Goal: Transaction & Acquisition: Subscribe to service/newsletter

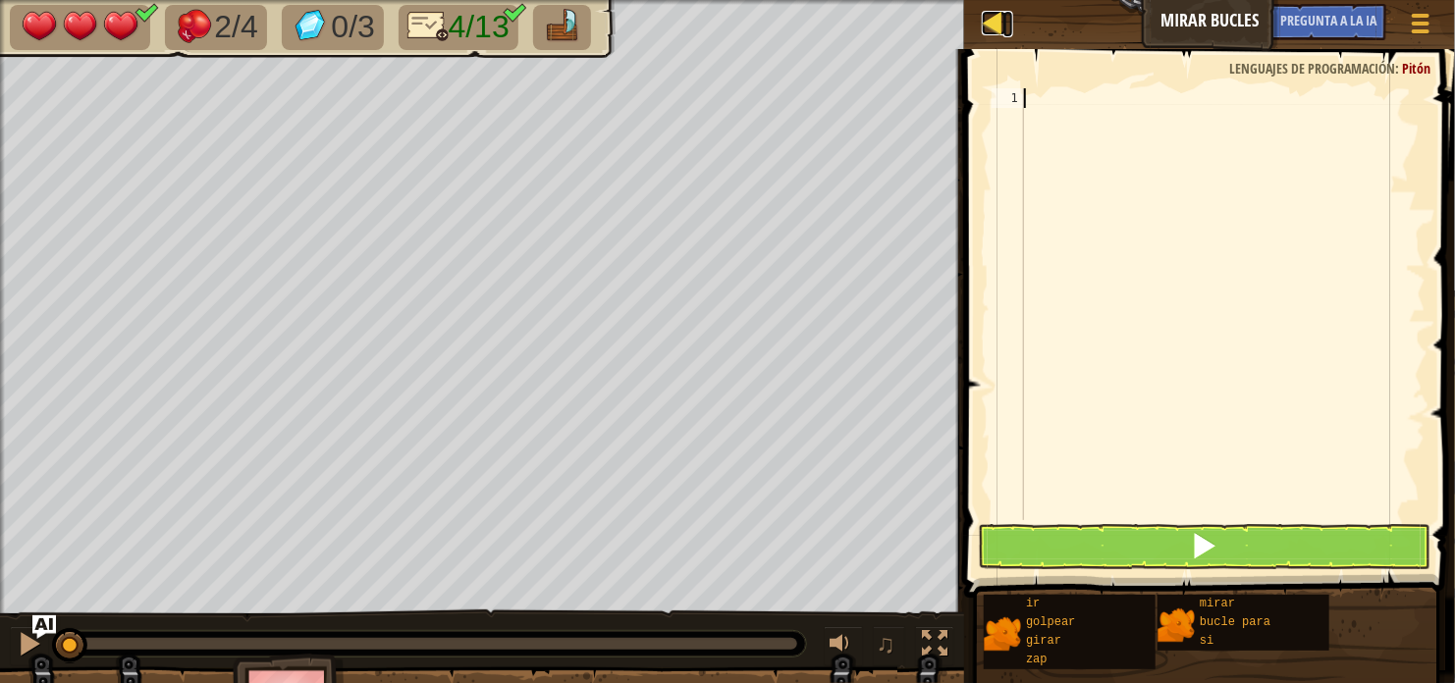
click at [982, 12] on div at bounding box center [993, 23] width 25 height 25
select select "es-419"
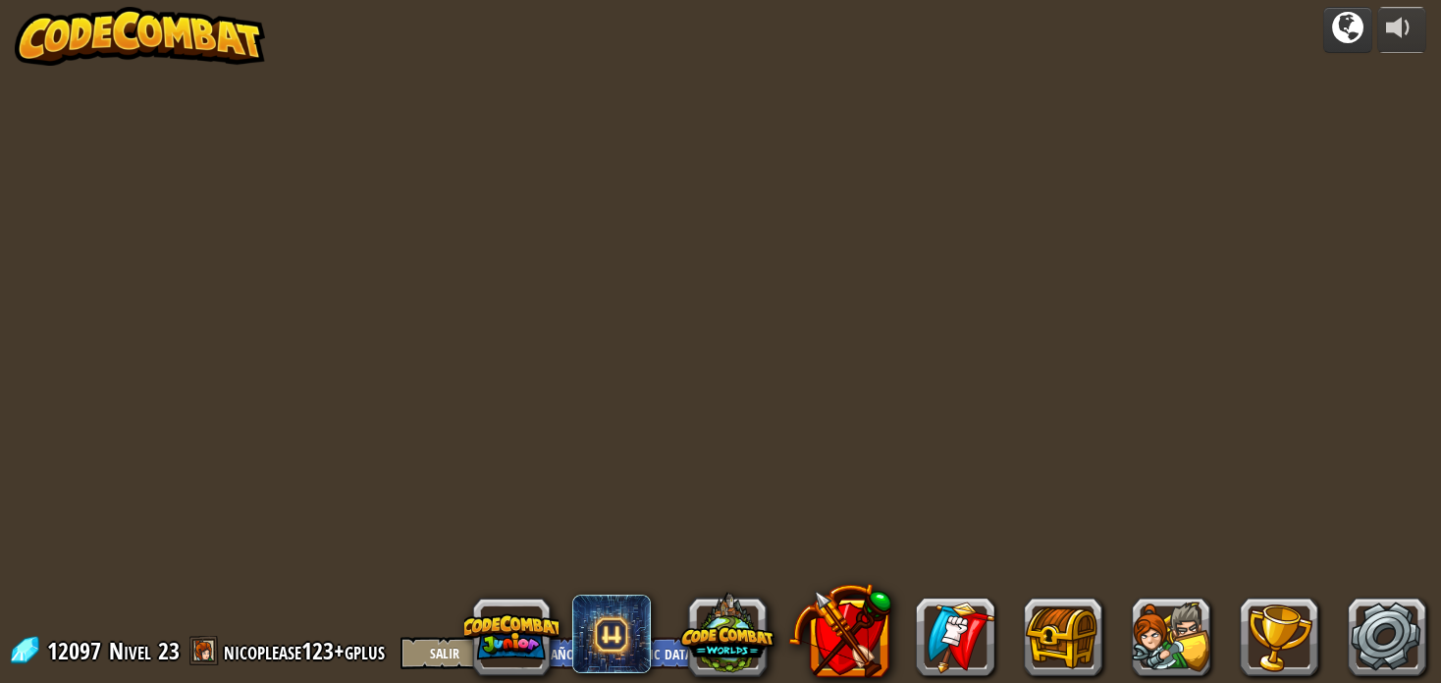
select select "es-419"
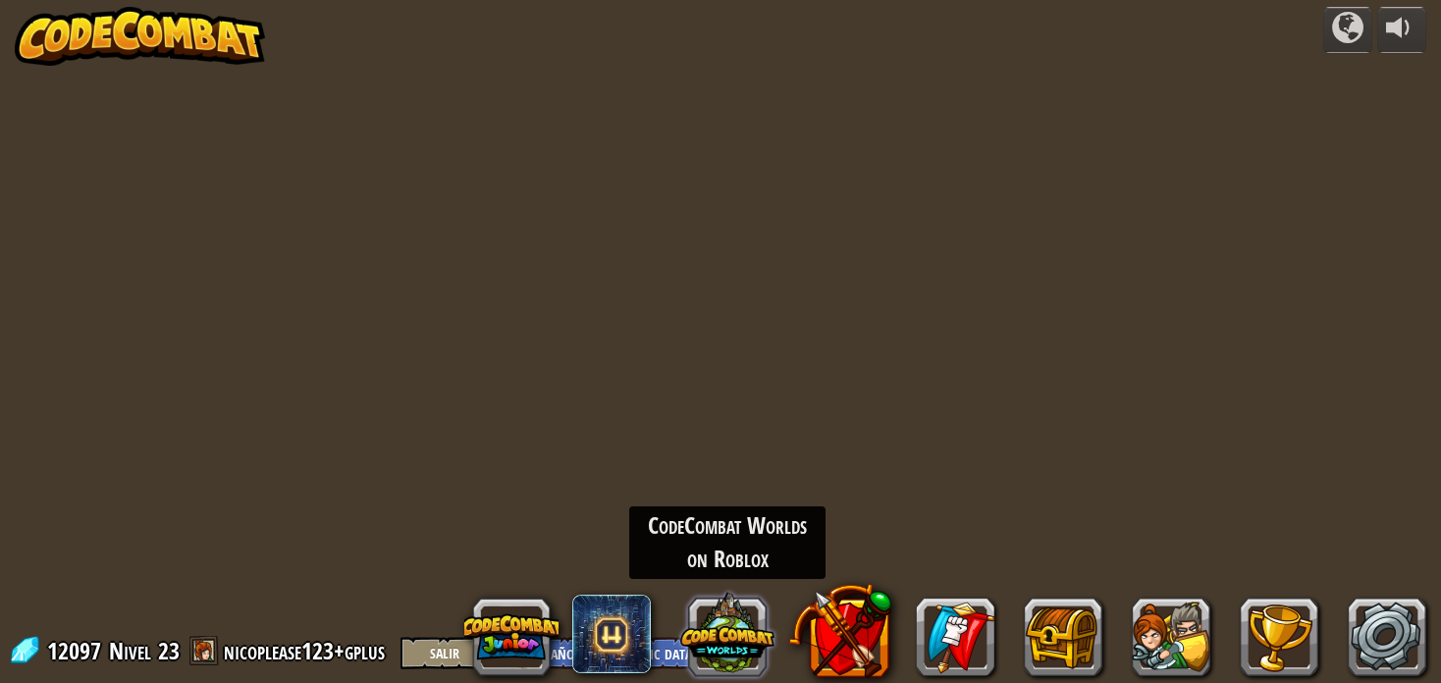
select select "es-419"
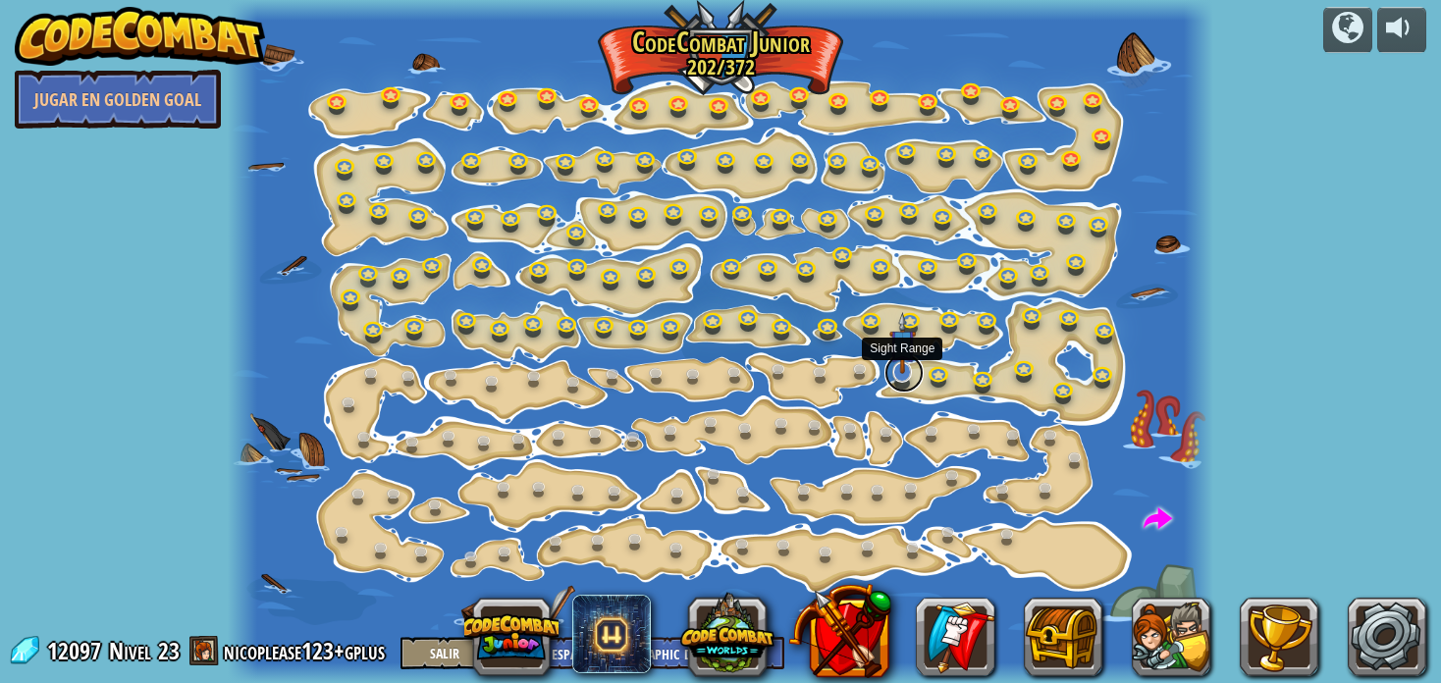
click at [904, 376] on link at bounding box center [903, 372] width 39 height 39
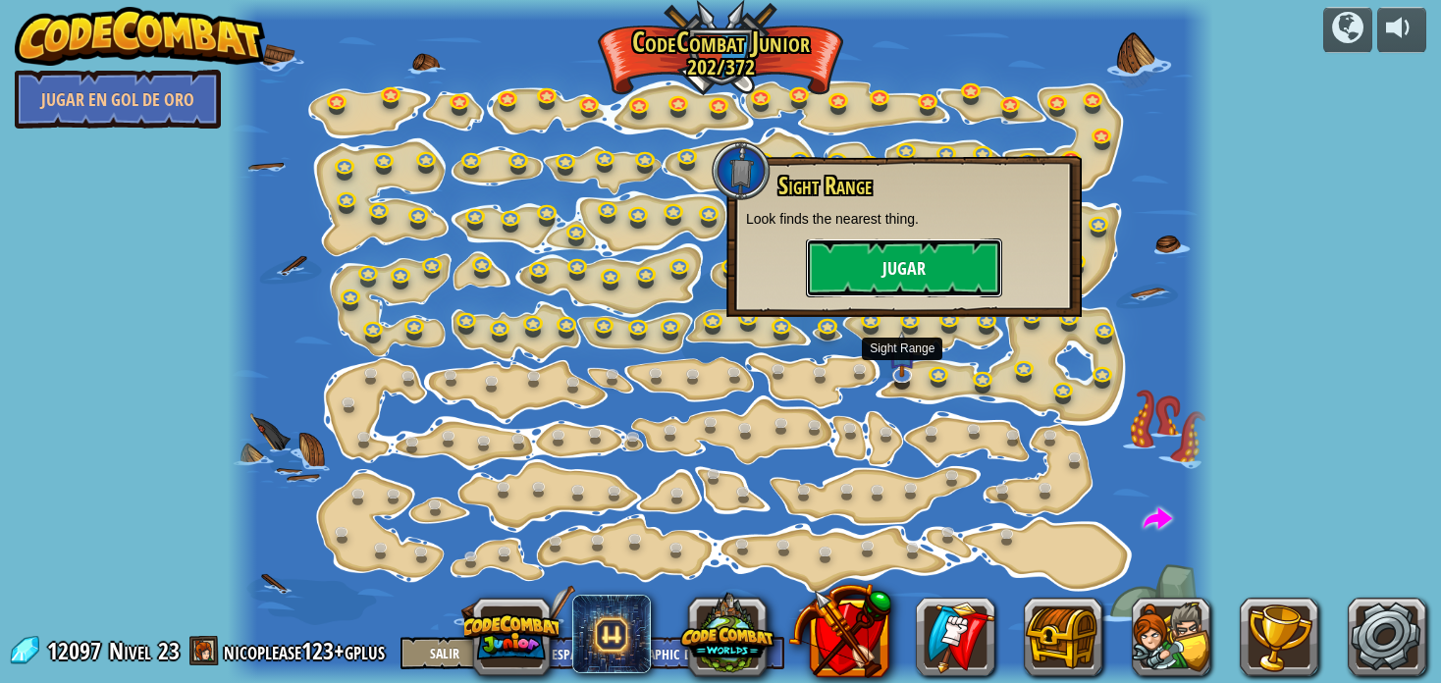
click at [897, 279] on button "Jugar" at bounding box center [904, 267] width 196 height 59
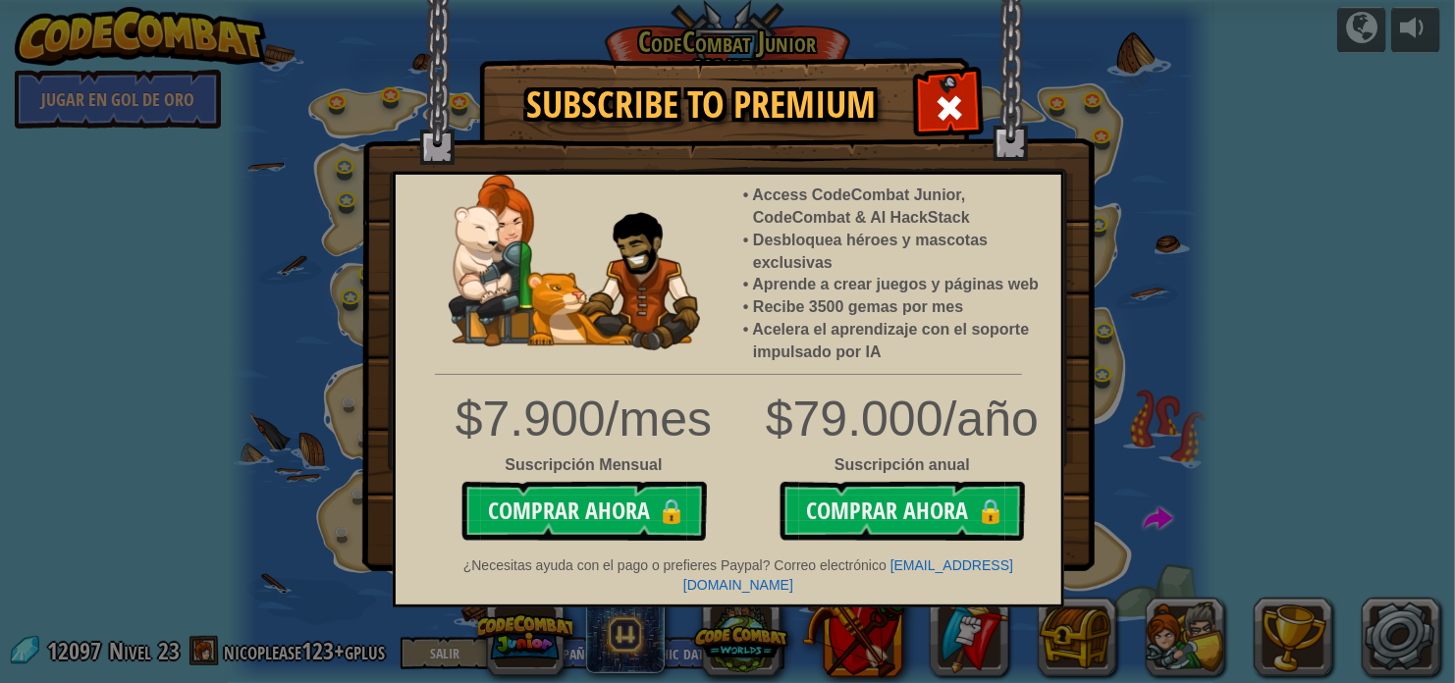
click at [559, 548] on div "$7.900/mes Suscripción Mensual Comprar ahora 🔒" at bounding box center [584, 468] width 290 height 166
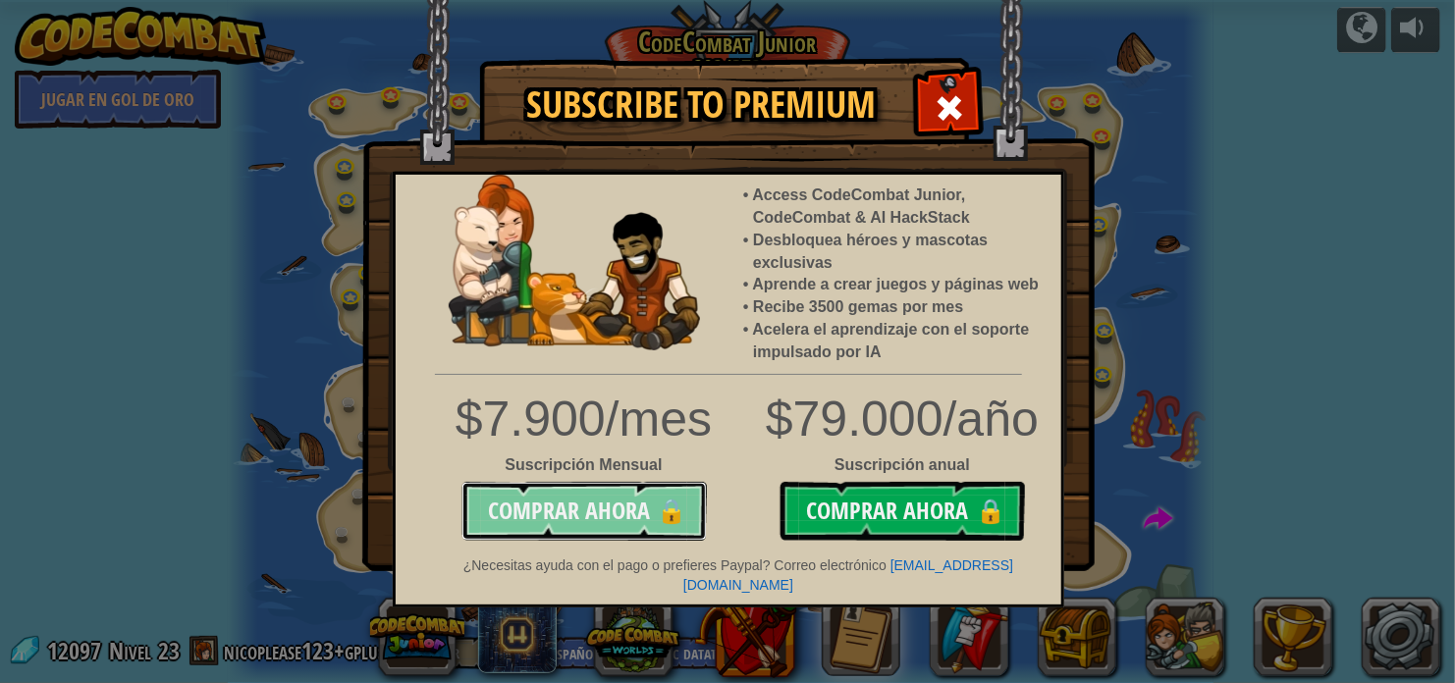
click at [590, 491] on button "Comprar ahora 🔒" at bounding box center [583, 511] width 245 height 59
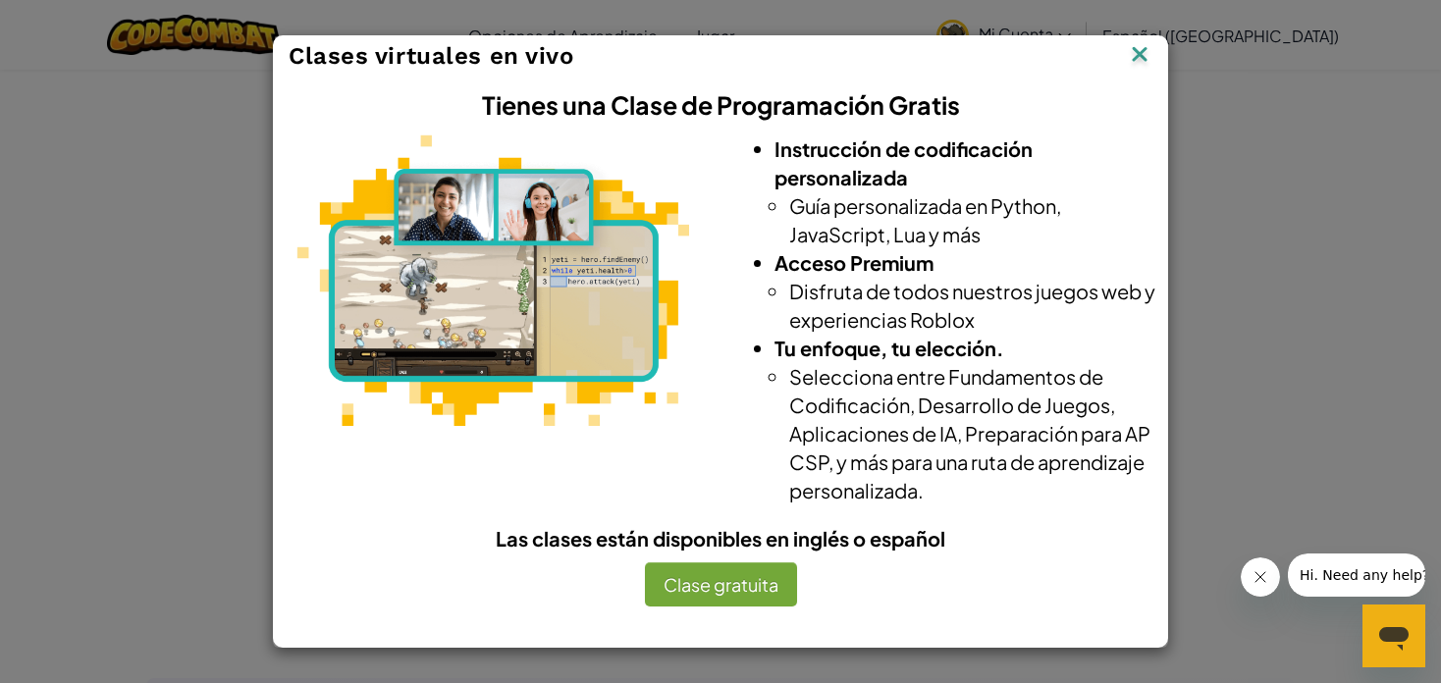
click at [1145, 49] on img at bounding box center [1140, 55] width 26 height 29
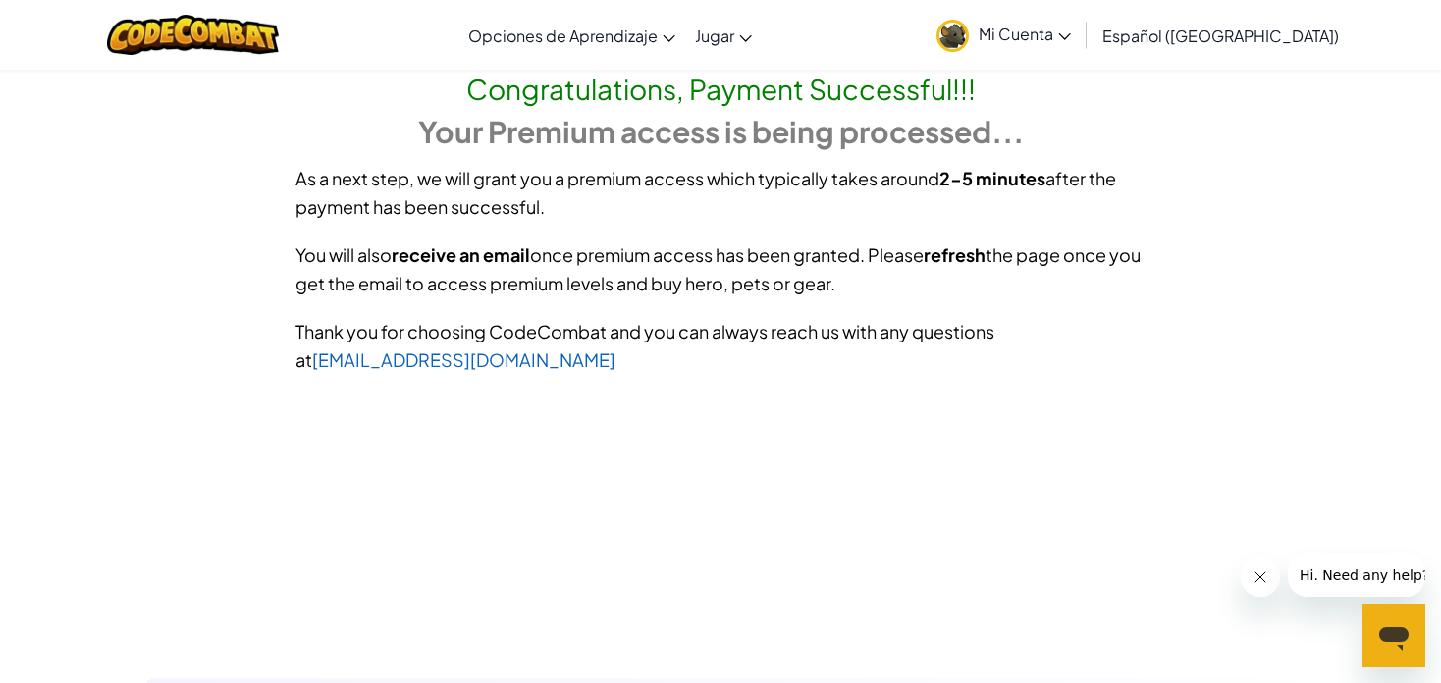
drag, startPoint x: 758, startPoint y: 71, endPoint x: 769, endPoint y: 95, distance: 27.2
click at [0, 0] on link "Inicio de CodeCombat" at bounding box center [0, 0] width 0 height 0
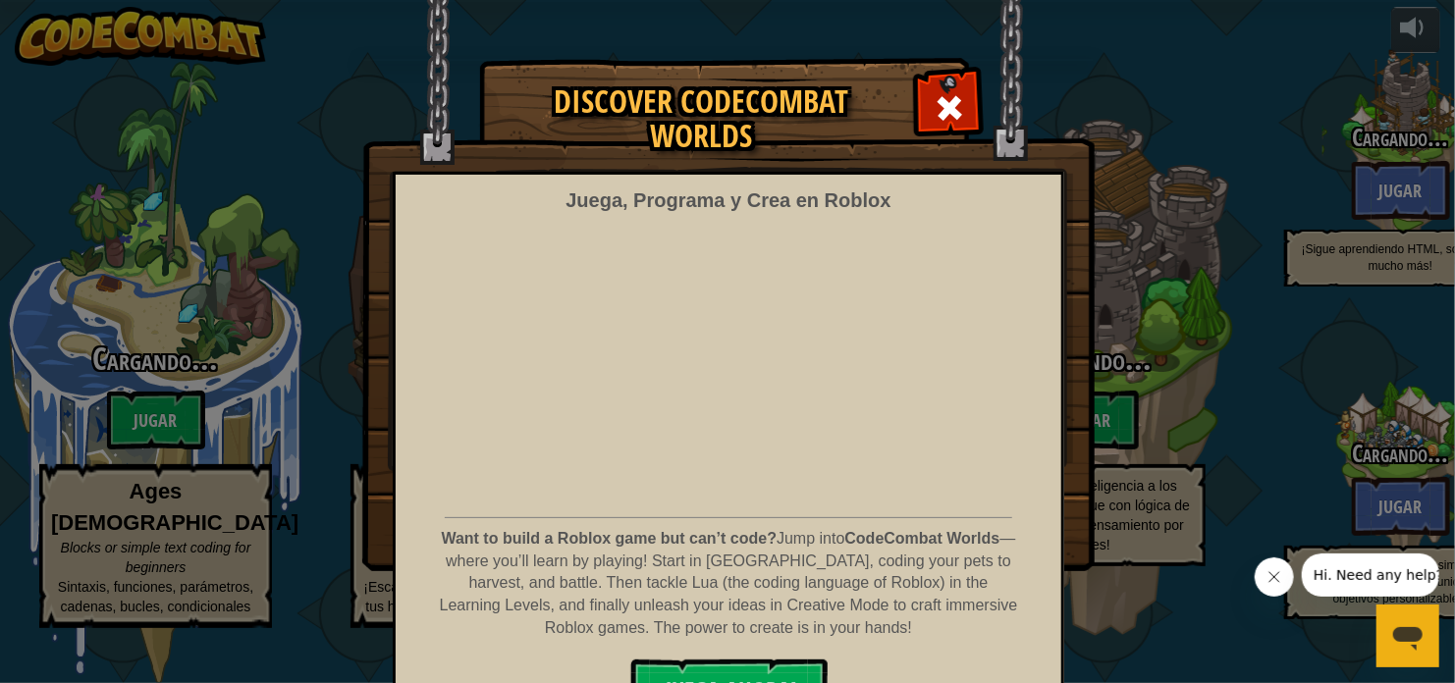
select select "es-419"
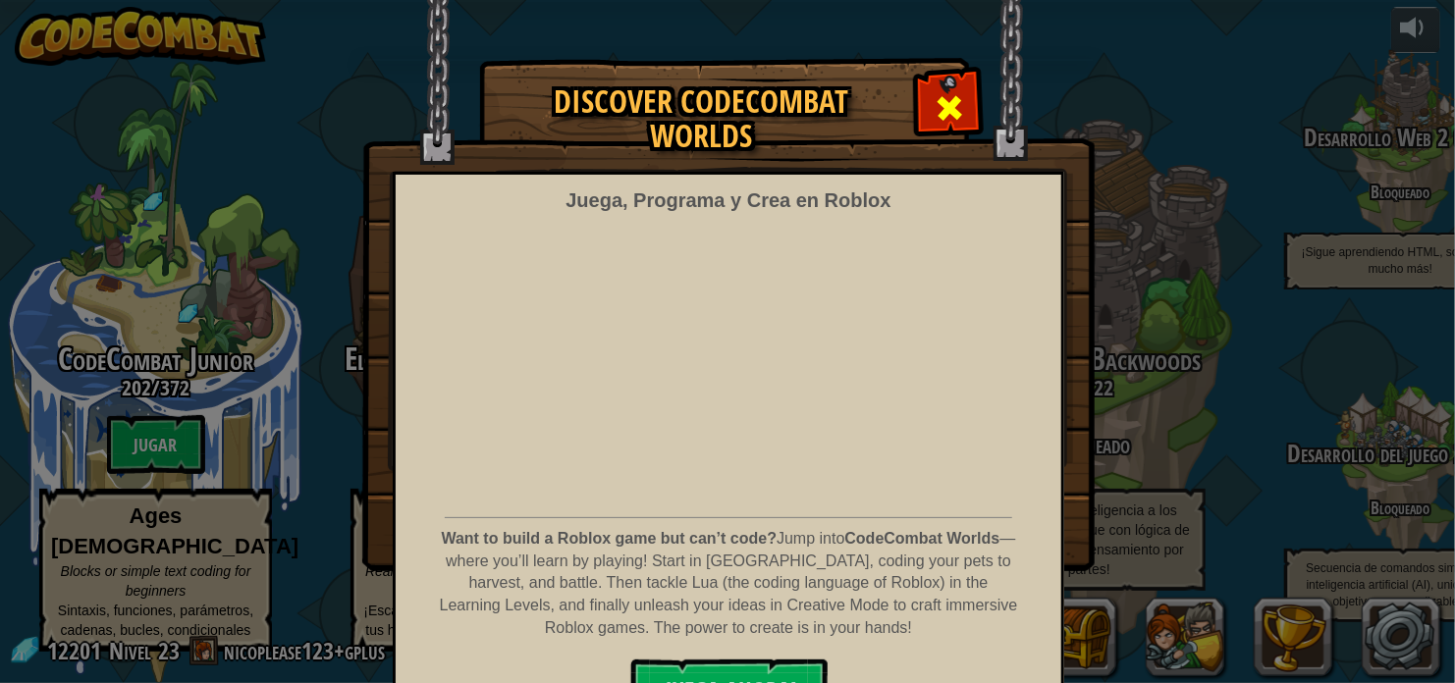
click at [968, 103] on div at bounding box center [949, 106] width 62 height 62
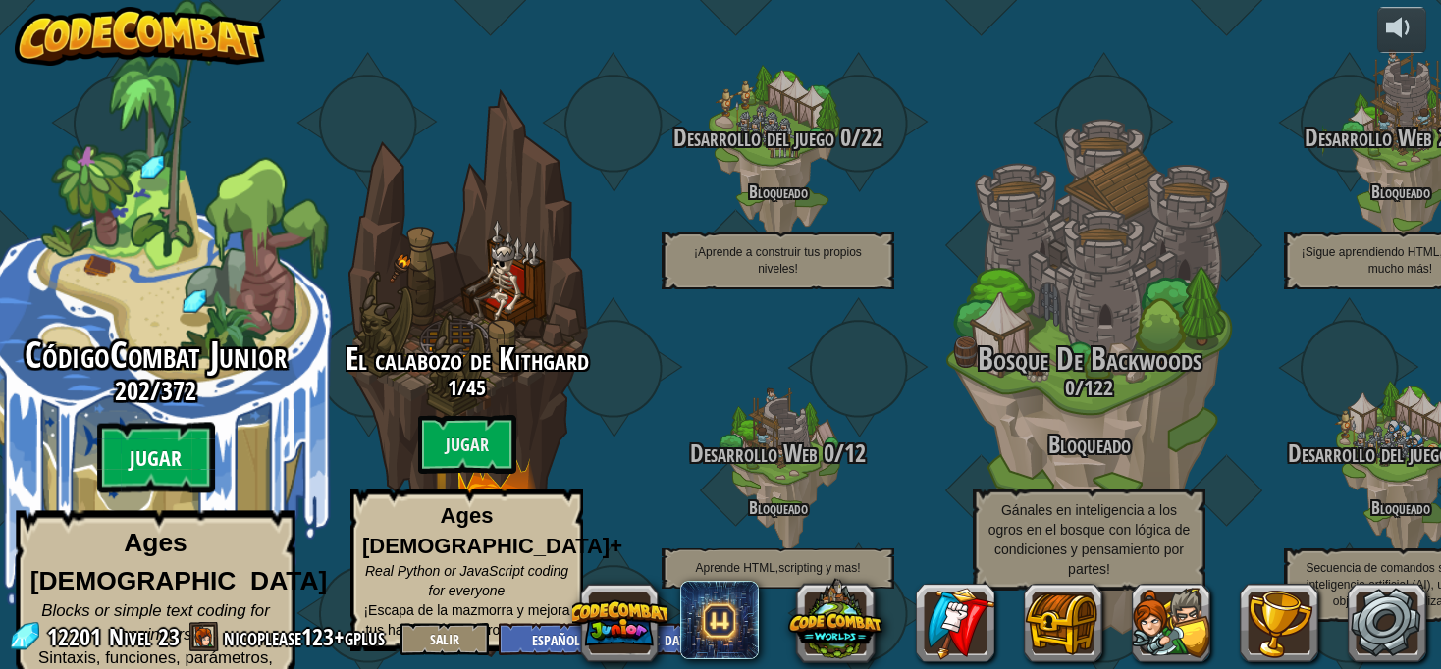
click at [171, 449] on btn "Jugar" at bounding box center [156, 458] width 118 height 71
select select "es-419"
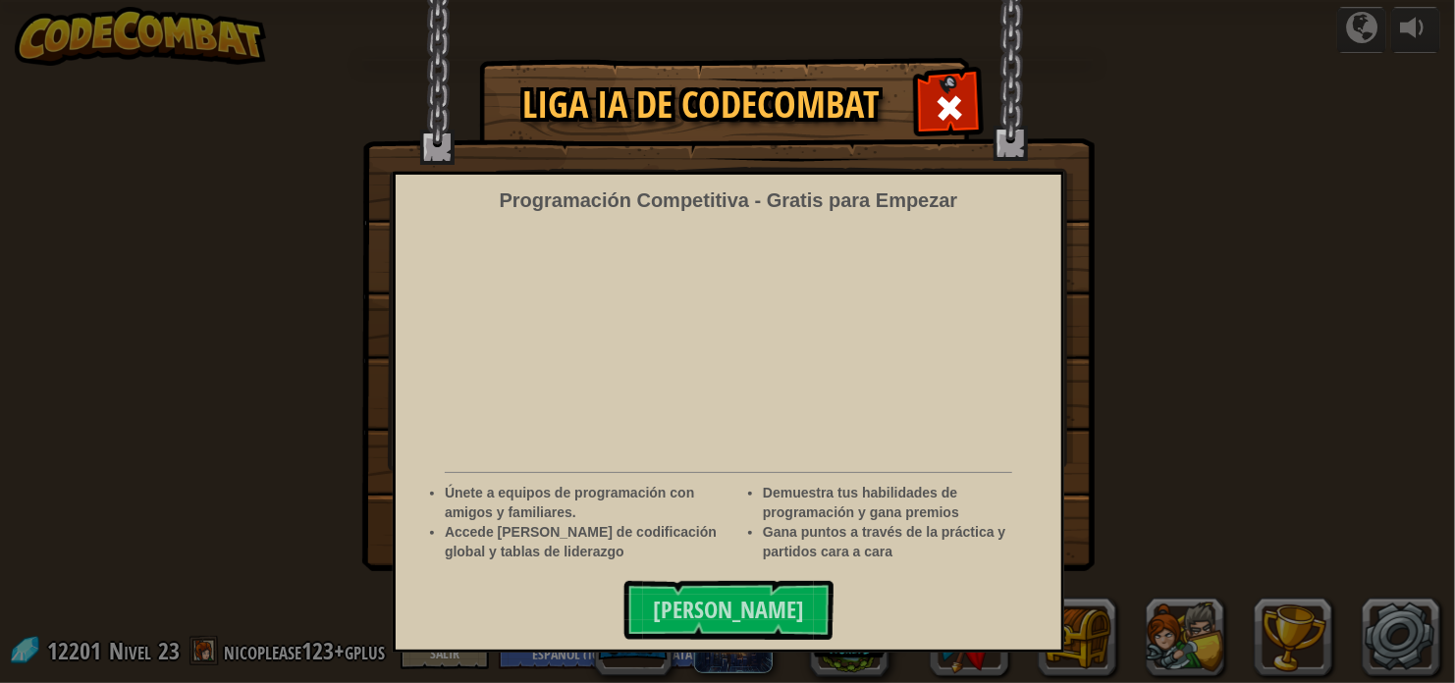
select select "es-419"
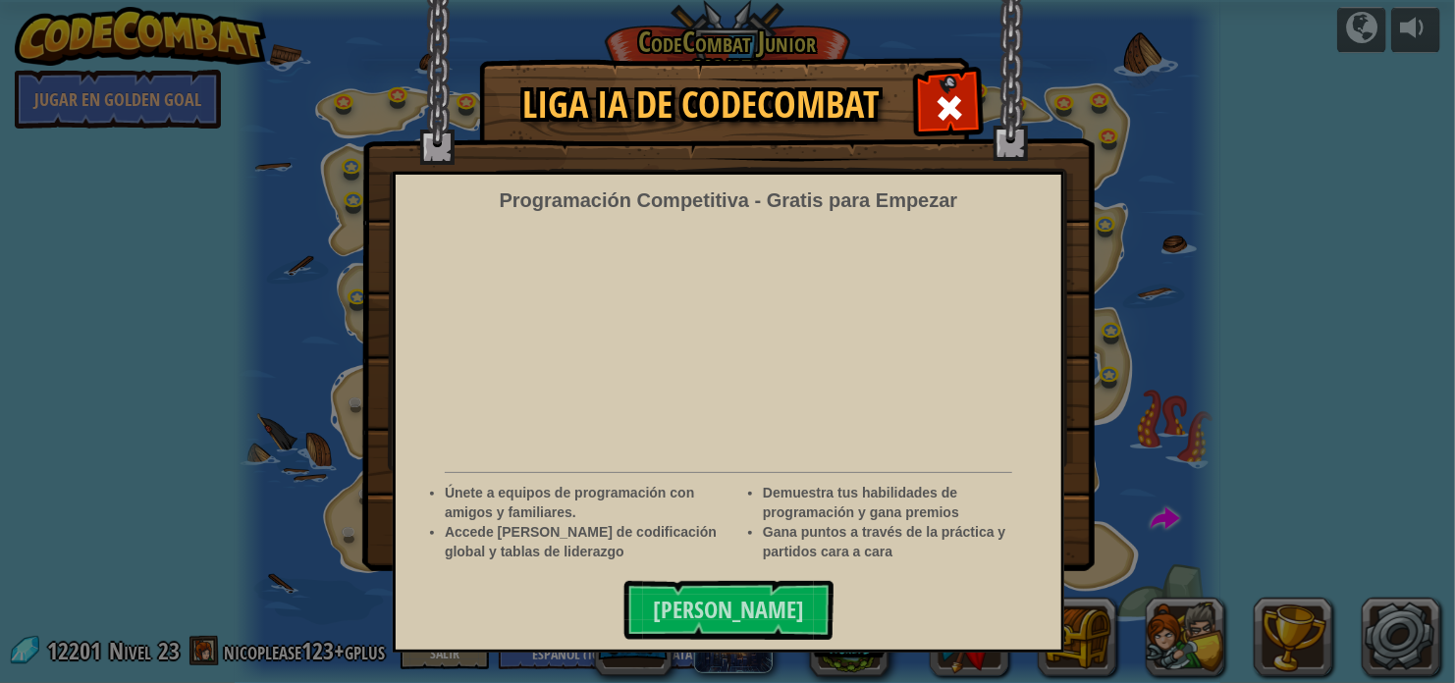
click at [957, 142] on img at bounding box center [728, 285] width 732 height 571
click at [950, 111] on span at bounding box center [948, 107] width 31 height 31
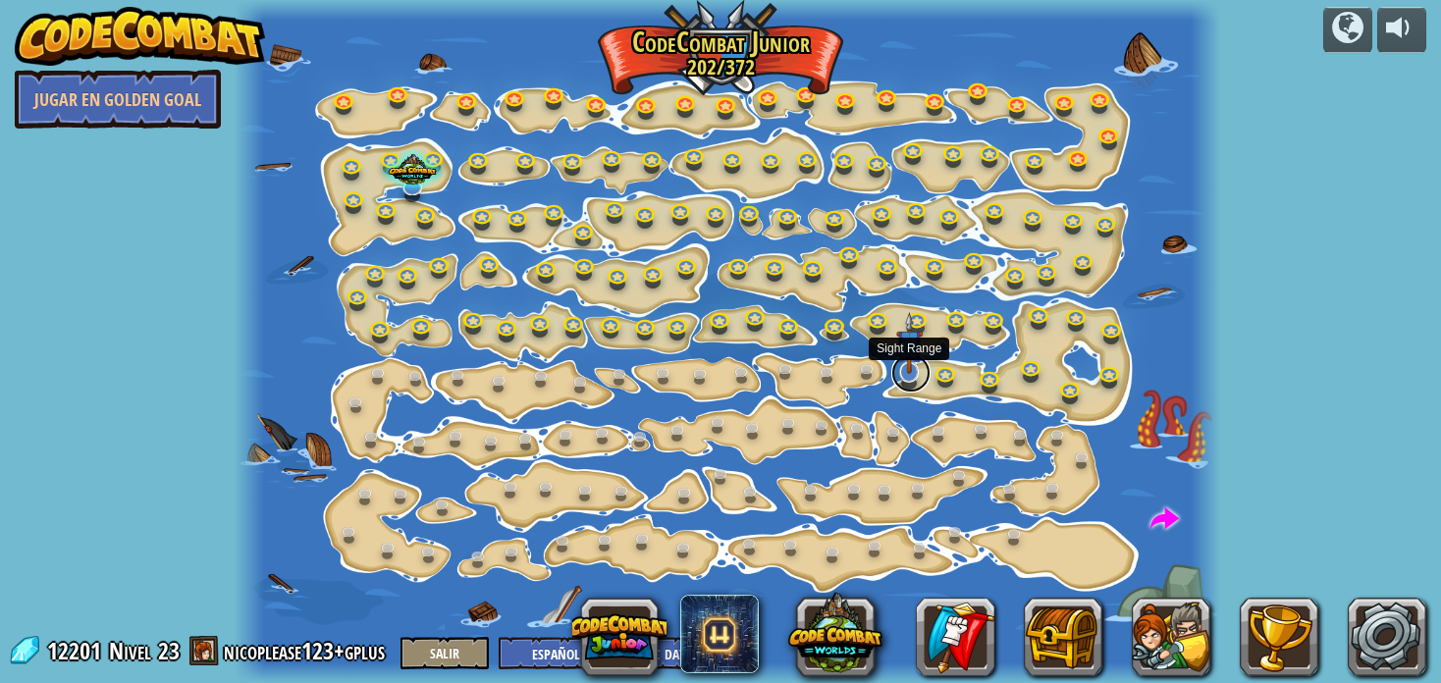
click at [906, 375] on link at bounding box center [910, 372] width 39 height 39
